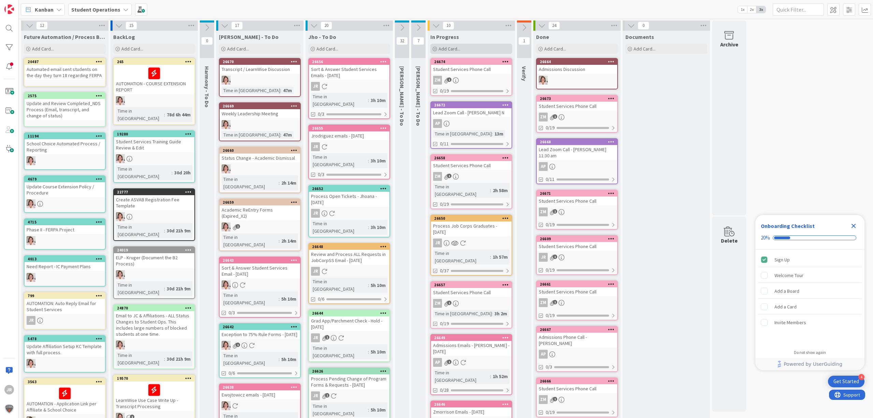
click at [470, 47] on div "Add Card..." at bounding box center [471, 49] width 82 height 10
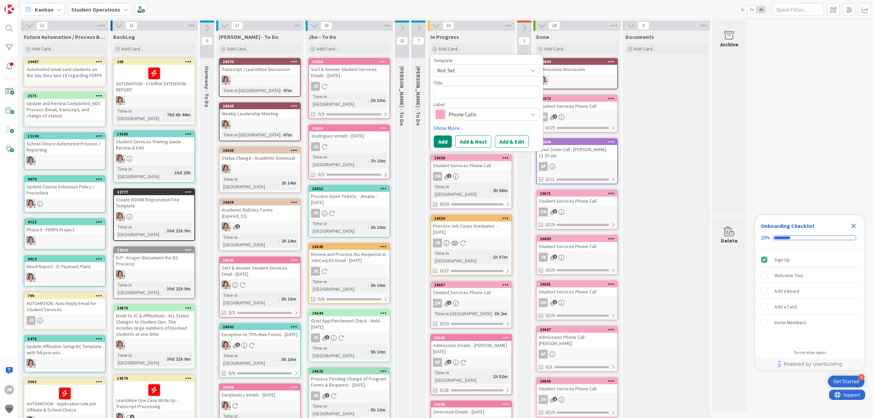
click at [481, 73] on span "Not Set" at bounding box center [479, 70] width 85 height 9
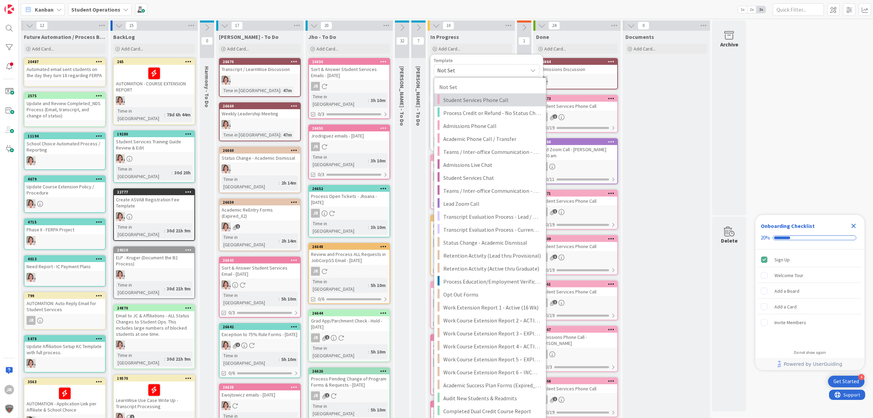
click at [482, 96] on span "Student Services Phone Call" at bounding box center [492, 100] width 98 height 9
type textarea "x"
type textarea "Student Services Phone Call"
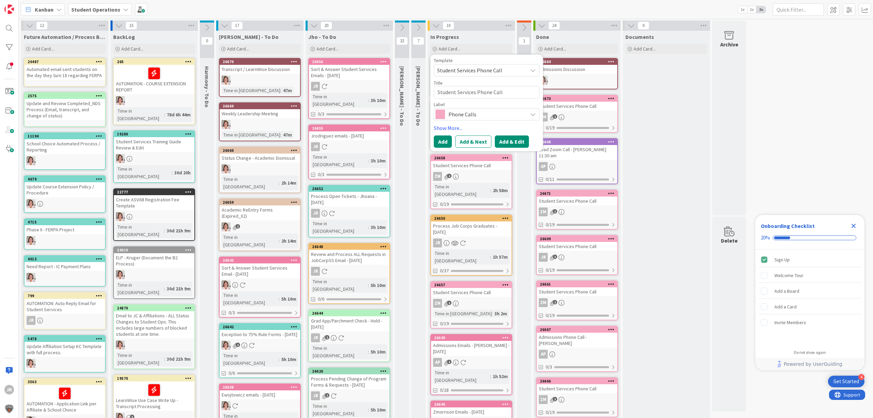
click at [515, 138] on button "Add & Edit" at bounding box center [512, 141] width 34 height 12
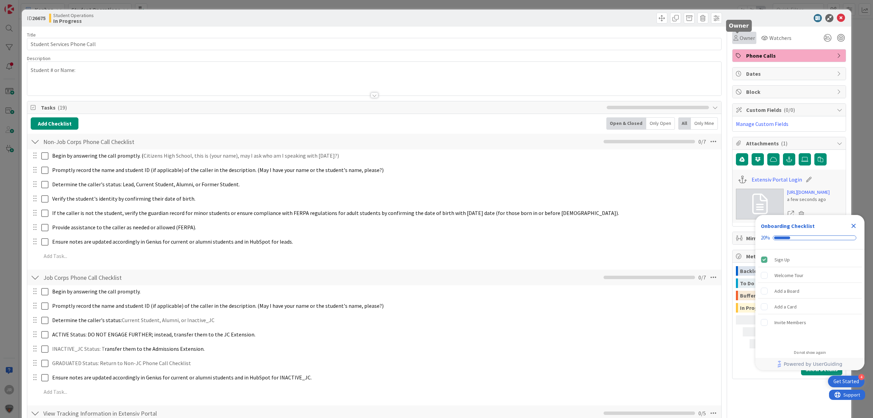
click at [734, 34] on div "Owner" at bounding box center [744, 38] width 21 height 8
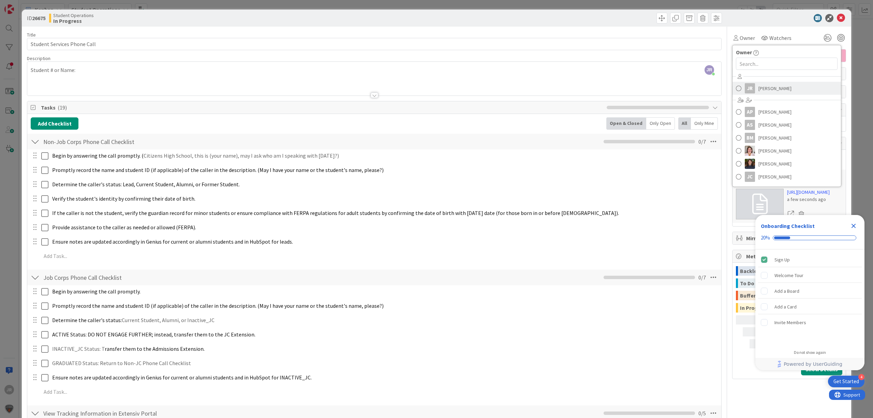
click at [748, 89] on div "JR" at bounding box center [750, 88] width 10 height 10
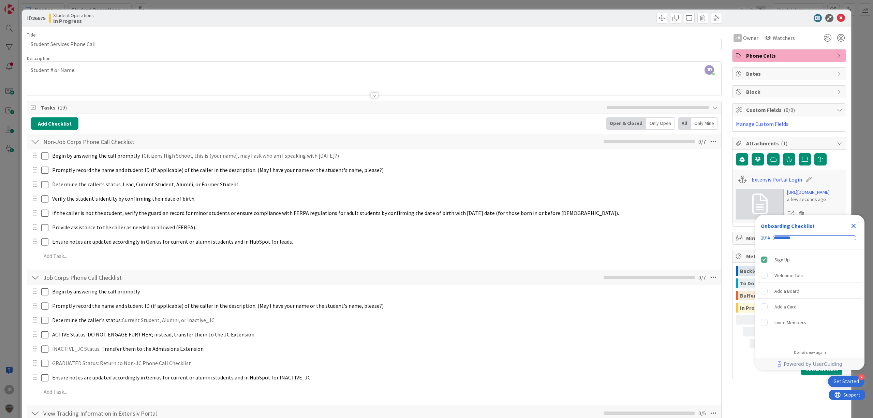
click at [196, 75] on div "JR [PERSON_NAME] just joined Student # or Name:" at bounding box center [374, 79] width 694 height 34
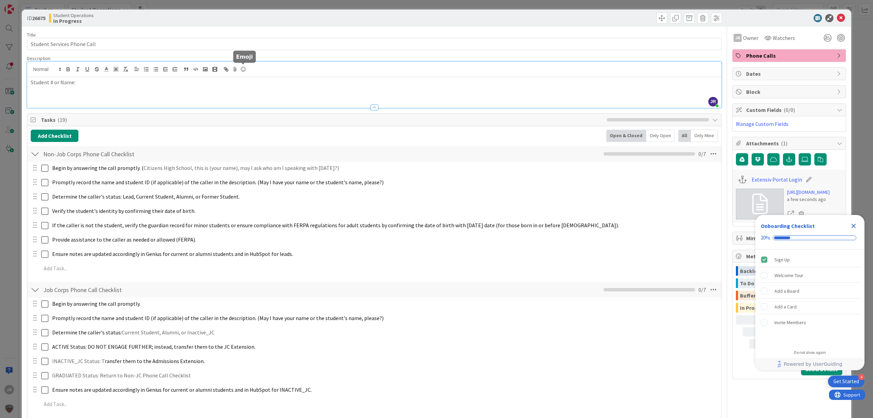
click at [245, 78] on p "Student # or Name:" at bounding box center [374, 82] width 687 height 8
drag, startPoint x: 656, startPoint y: 22, endPoint x: 658, endPoint y: 27, distance: 5.7
click at [657, 22] on span at bounding box center [662, 18] width 11 height 11
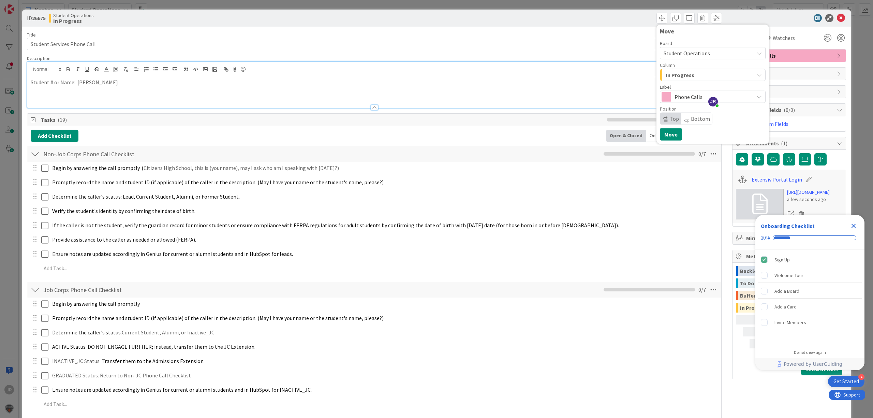
click at [677, 77] on span "In Progress" at bounding box center [680, 75] width 29 height 9
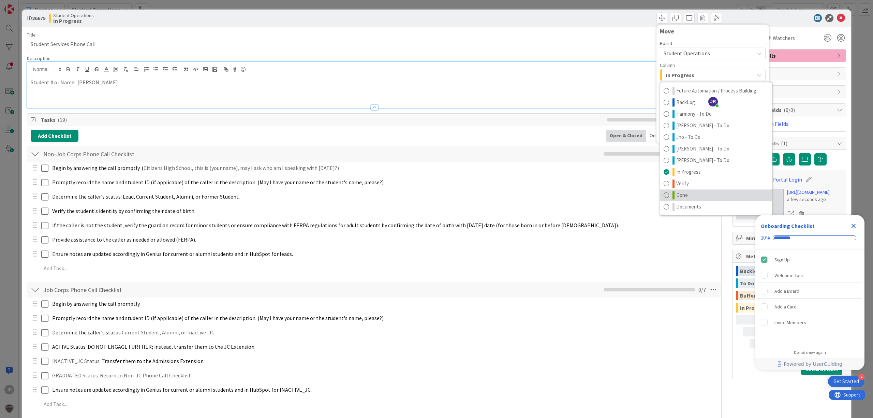
click at [676, 192] on span "Done" at bounding box center [682, 195] width 12 height 8
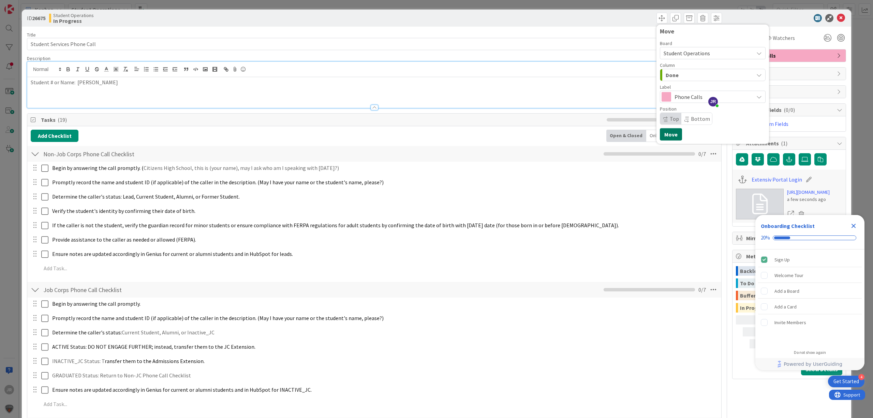
click at [665, 135] on button "Move" at bounding box center [671, 134] width 22 height 12
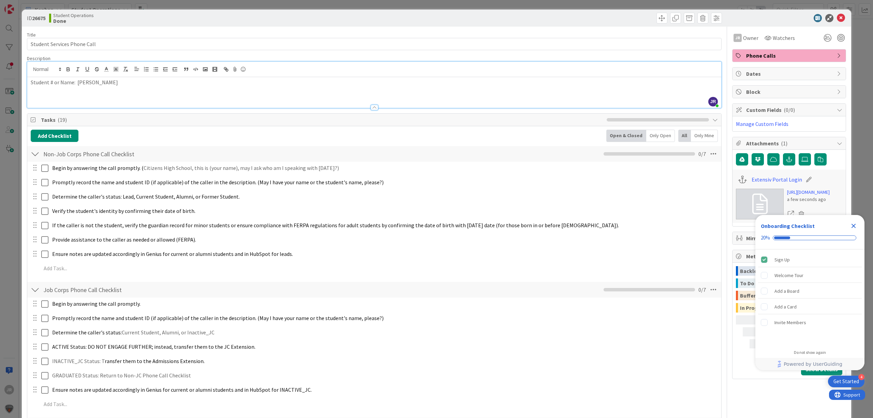
click at [612, 4] on div "ID 26675 Student Operations Done Move Move Title 27 / 128 Student Services Phon…" at bounding box center [436, 209] width 873 height 418
